Goal: Task Accomplishment & Management: Complete application form

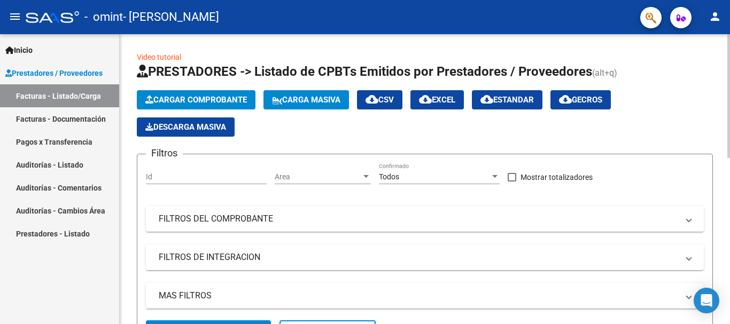
click at [220, 99] on span "Cargar Comprobante" at bounding box center [196, 100] width 102 height 10
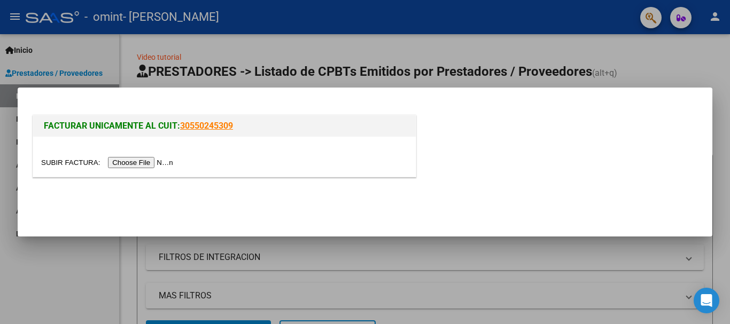
click at [164, 164] on input "file" at bounding box center [108, 162] width 135 height 11
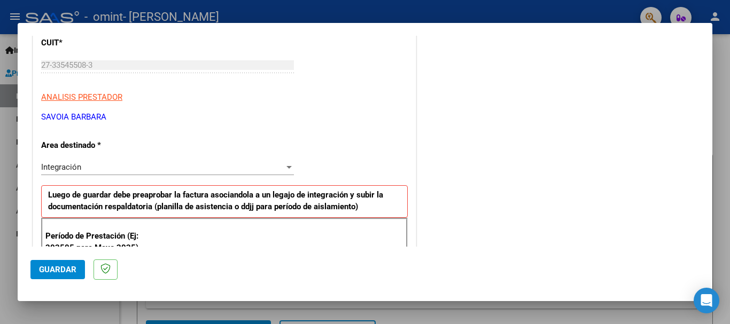
scroll to position [175, 0]
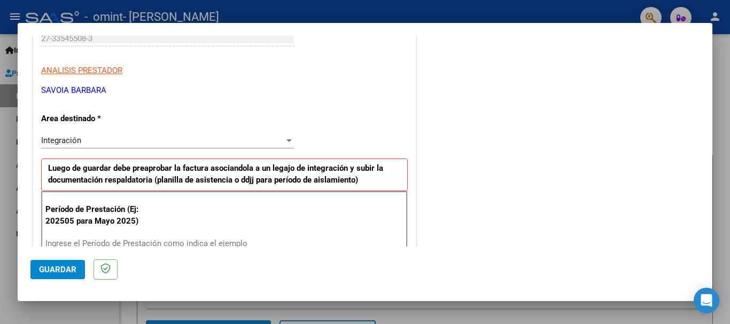
click at [180, 241] on input "Ingrese el Período de Prestación como indica el ejemplo" at bounding box center [168, 244] width 247 height 10
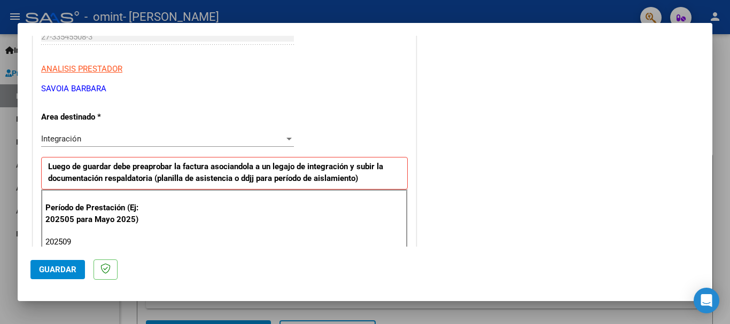
type input "202509"
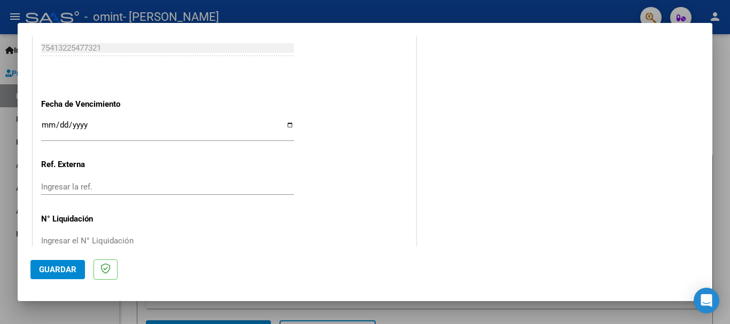
scroll to position [729, 0]
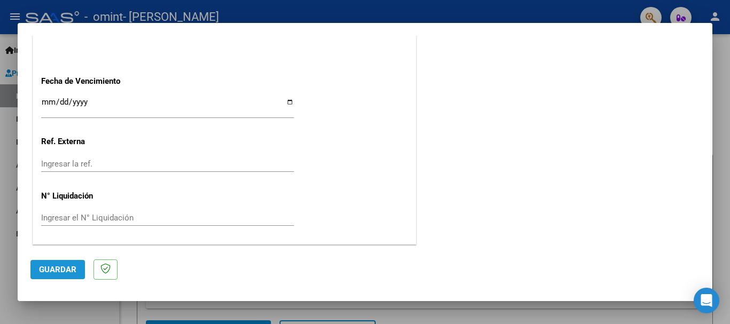
click at [51, 264] on button "Guardar" at bounding box center [57, 269] width 54 height 19
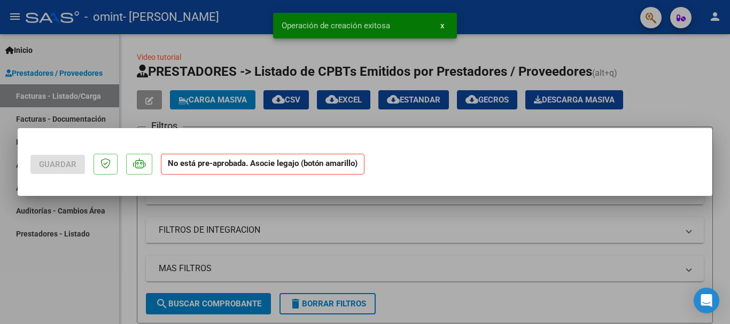
scroll to position [0, 0]
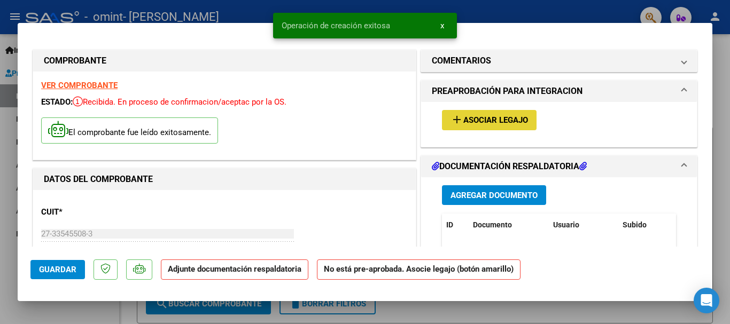
click at [464, 121] on span "Asociar Legajo" at bounding box center [495, 121] width 65 height 10
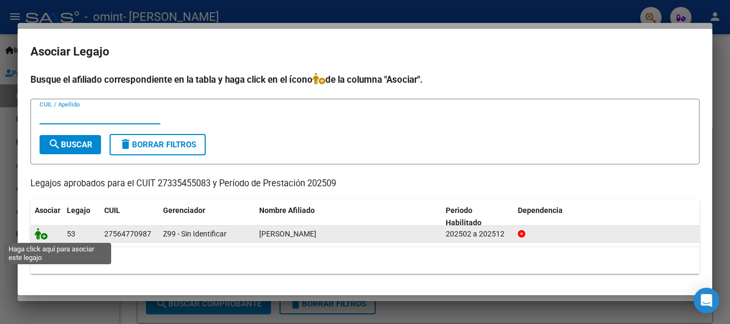
click at [43, 233] on icon at bounding box center [41, 234] width 13 height 12
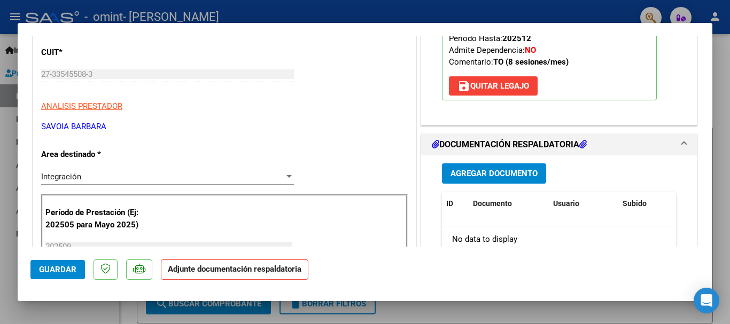
scroll to position [218, 0]
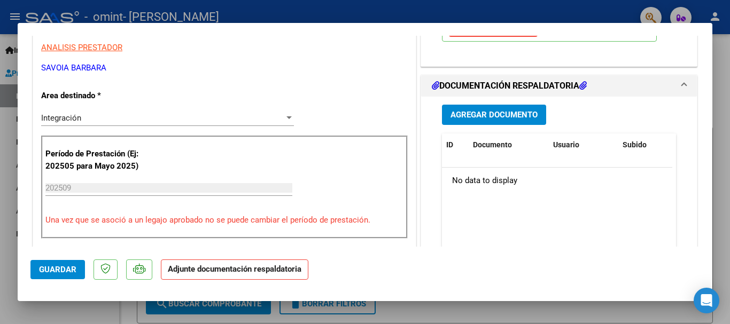
click at [494, 116] on button "Agregar Documento" at bounding box center [494, 115] width 104 height 20
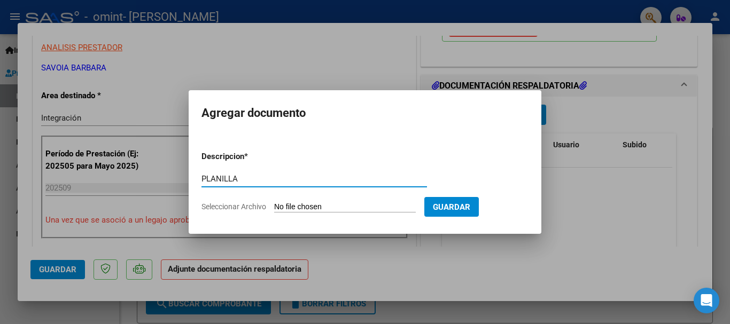
type input "PLANILLA"
click at [304, 212] on input "Seleccionar Archivo" at bounding box center [345, 207] width 142 height 10
type input "C:\fakepath\planilla to.pdf"
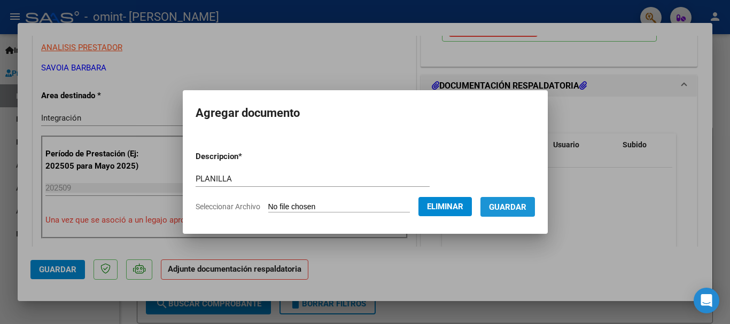
click at [508, 210] on span "Guardar" at bounding box center [507, 207] width 37 height 10
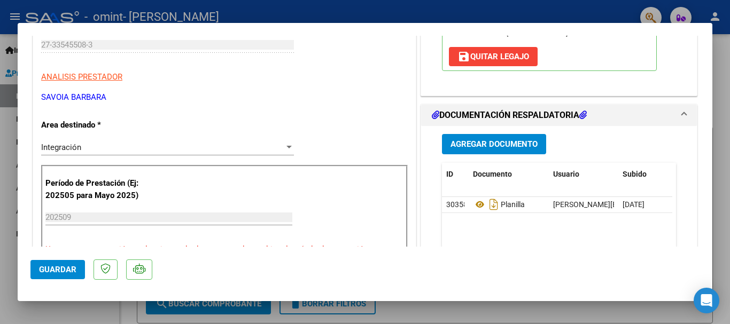
scroll to position [226, 0]
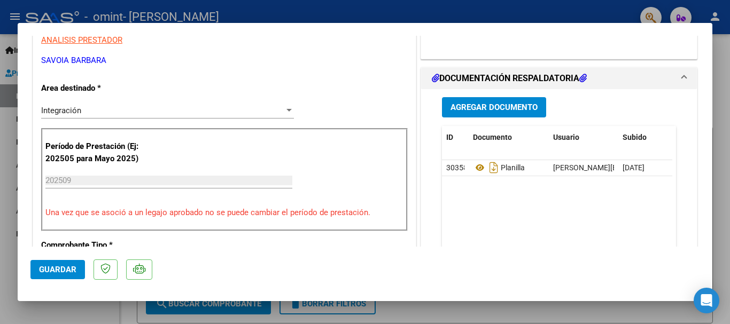
click at [69, 265] on span "Guardar" at bounding box center [57, 270] width 37 height 10
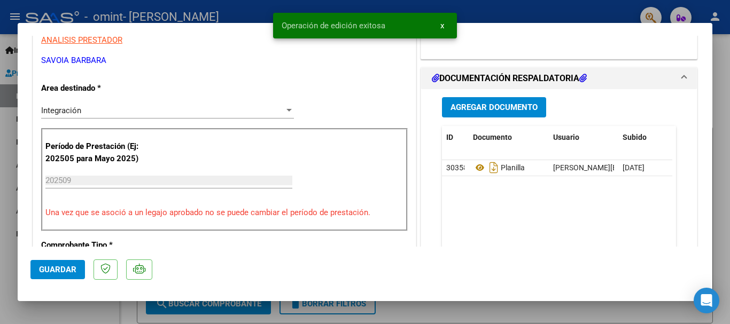
click at [97, 316] on div at bounding box center [365, 162] width 730 height 324
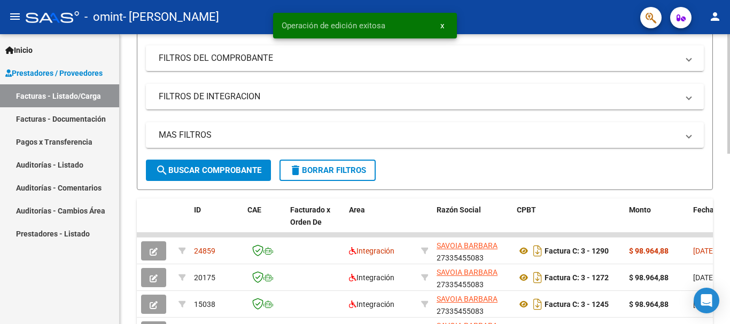
scroll to position [162, 0]
